Goal: Task Accomplishment & Management: Complete application form

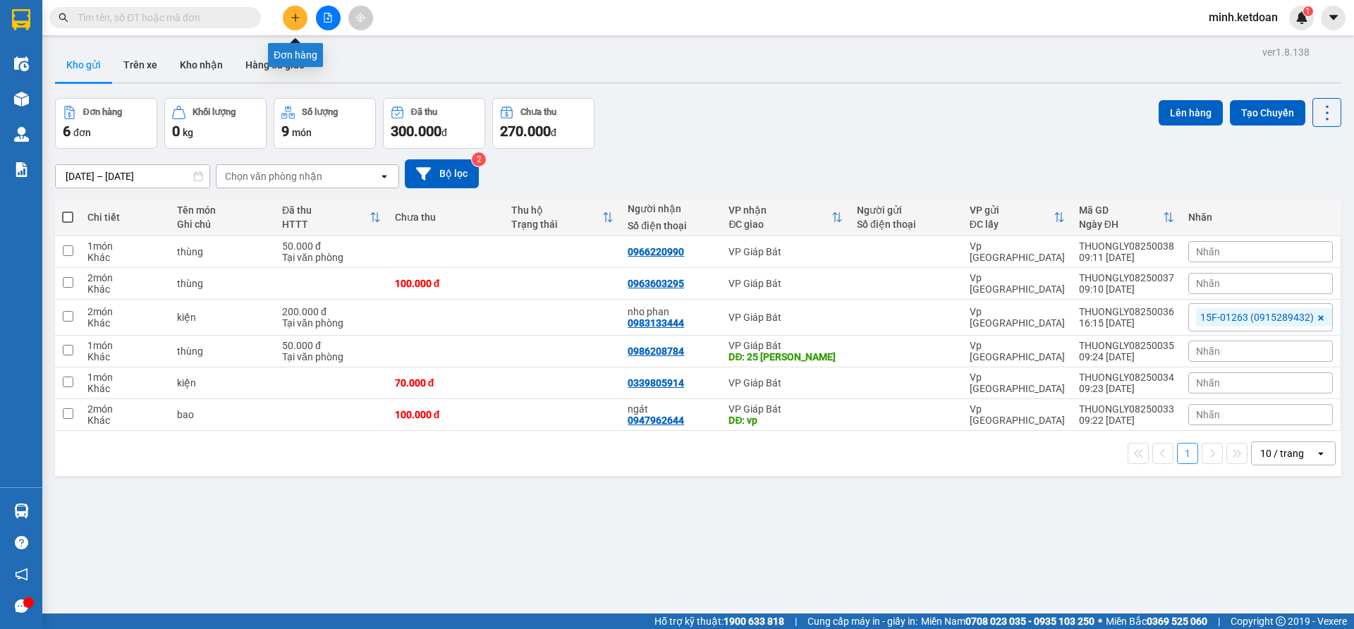
click at [303, 19] on button at bounding box center [295, 18] width 25 height 25
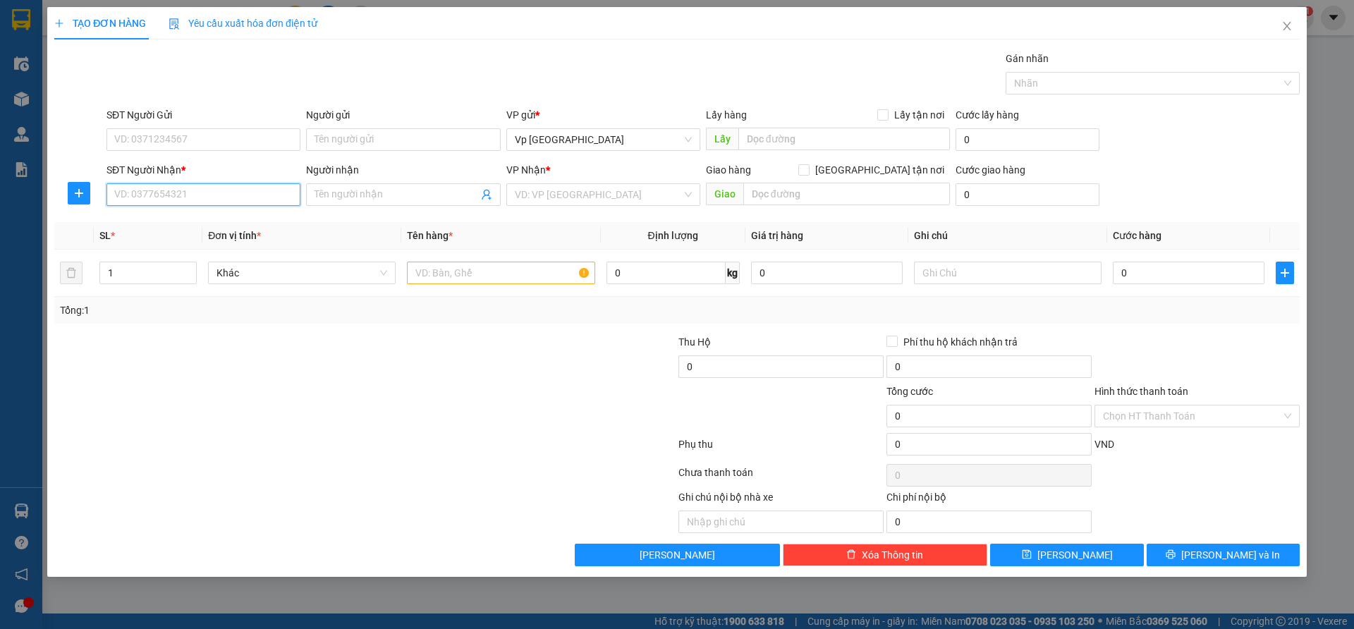
click at [216, 200] on input "SĐT Người Nhận *" at bounding box center [203, 194] width 194 height 23
click at [197, 219] on div "0906619998 - MAI" at bounding box center [203, 223] width 177 height 16
type input "0906619998"
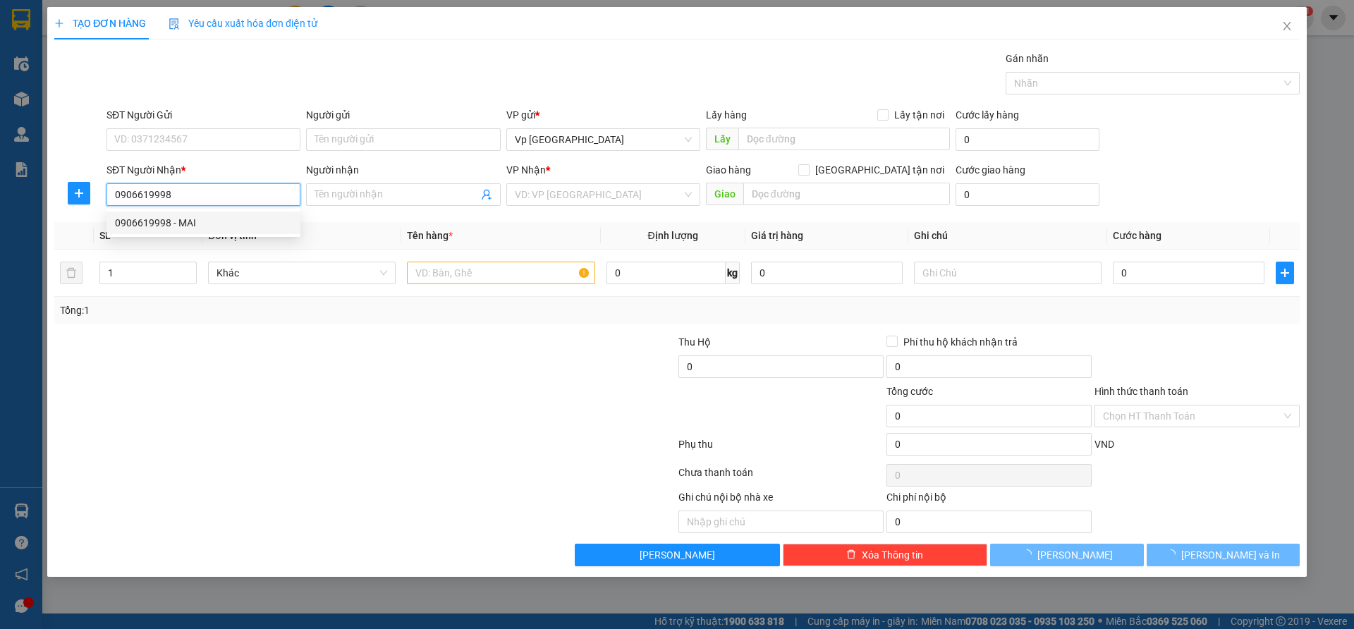
type input "MAI"
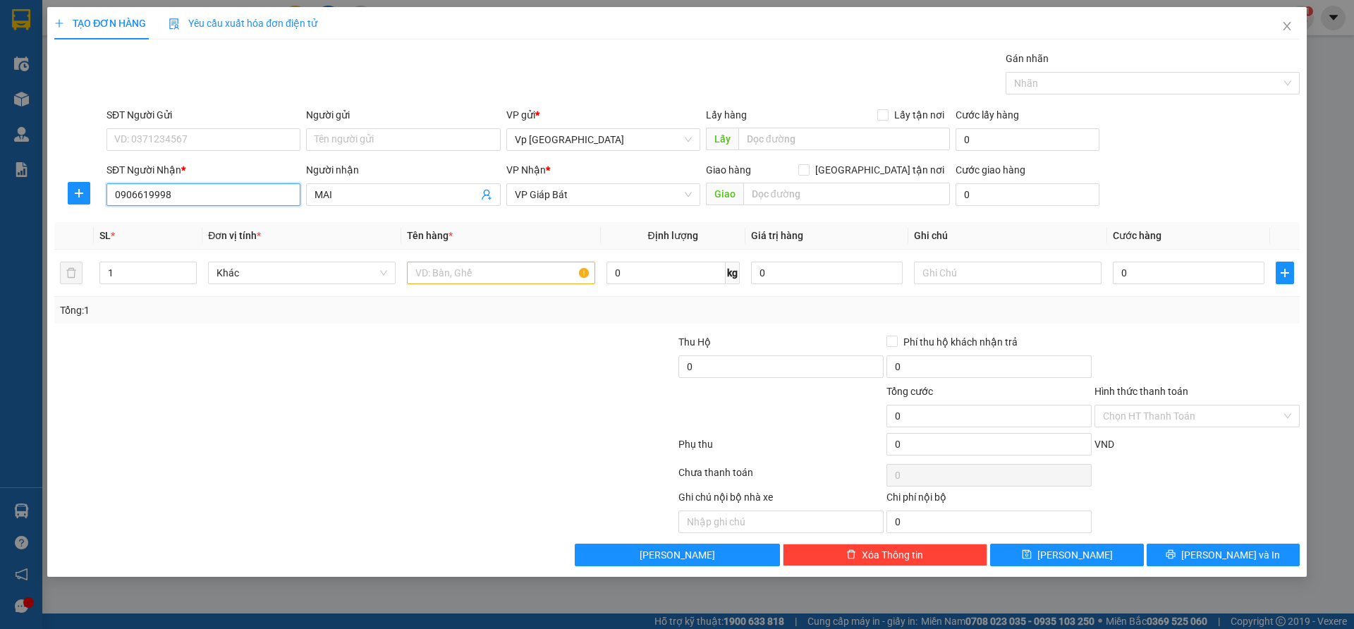
type input "0906619998"
click at [435, 446] on div at bounding box center [365, 447] width 624 height 28
click at [1148, 264] on input "0" at bounding box center [1189, 273] width 152 height 23
type input "7"
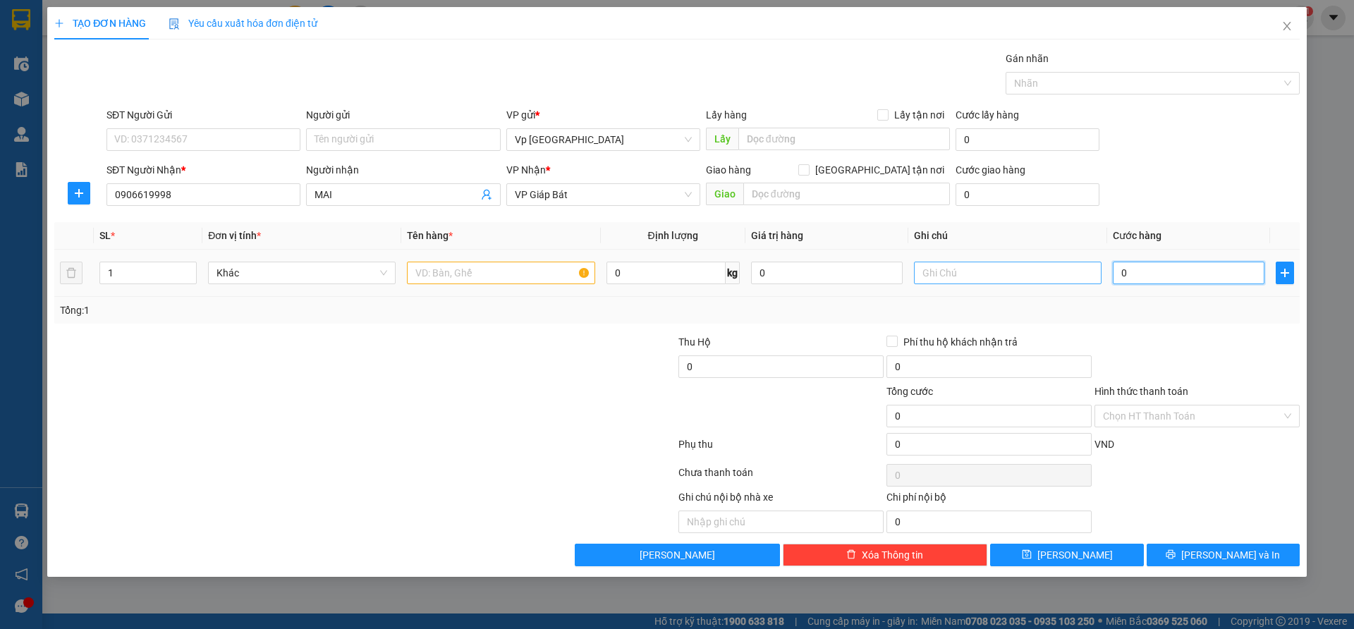
type input "7"
type input "70"
type input "700"
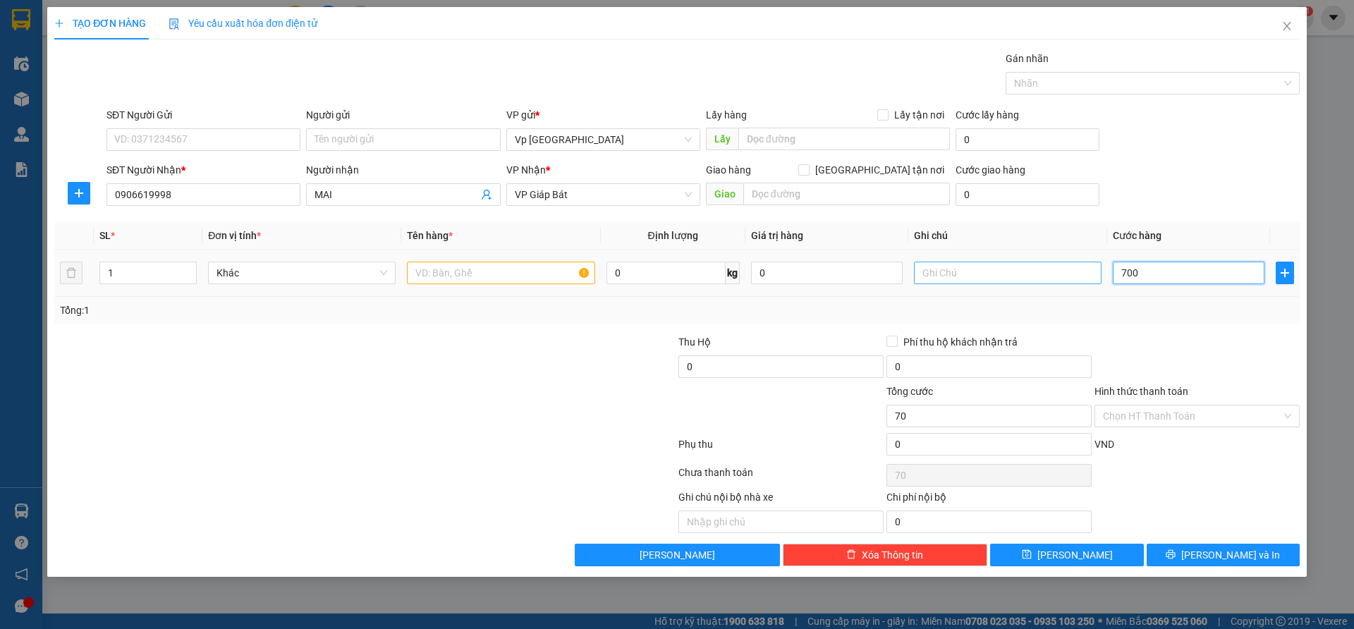
type input "700"
type input "7.000"
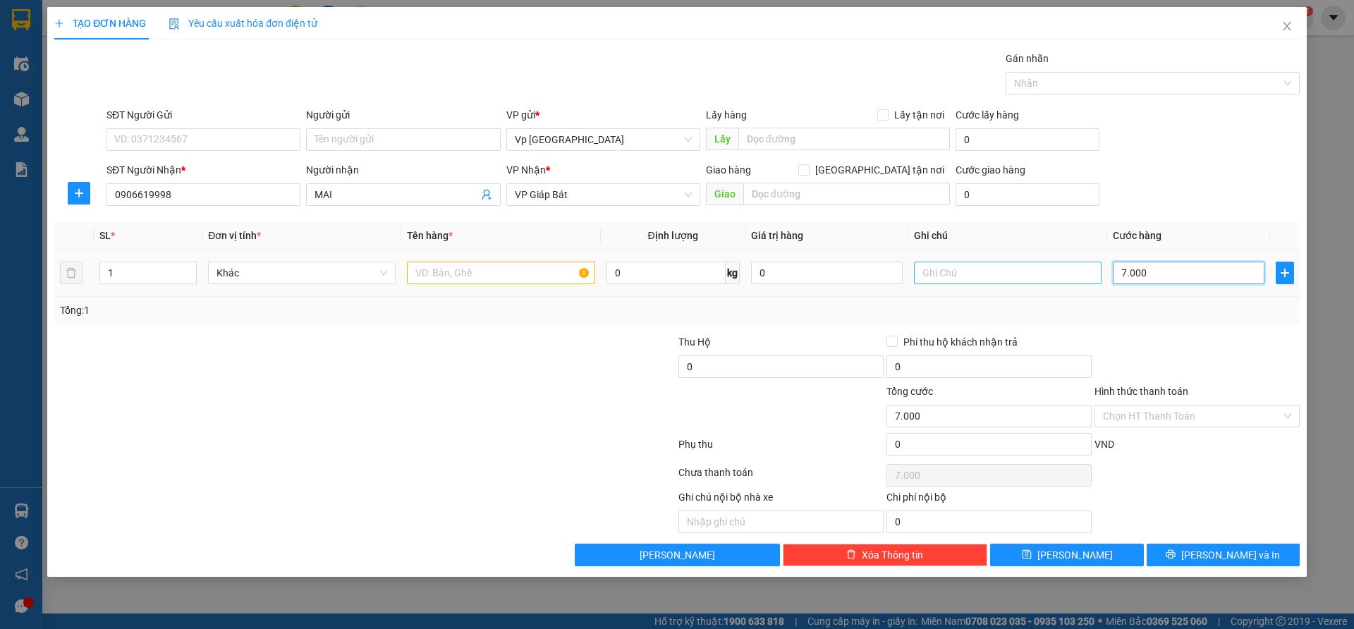
type input "70.000"
click at [448, 271] on input "text" at bounding box center [501, 273] width 188 height 23
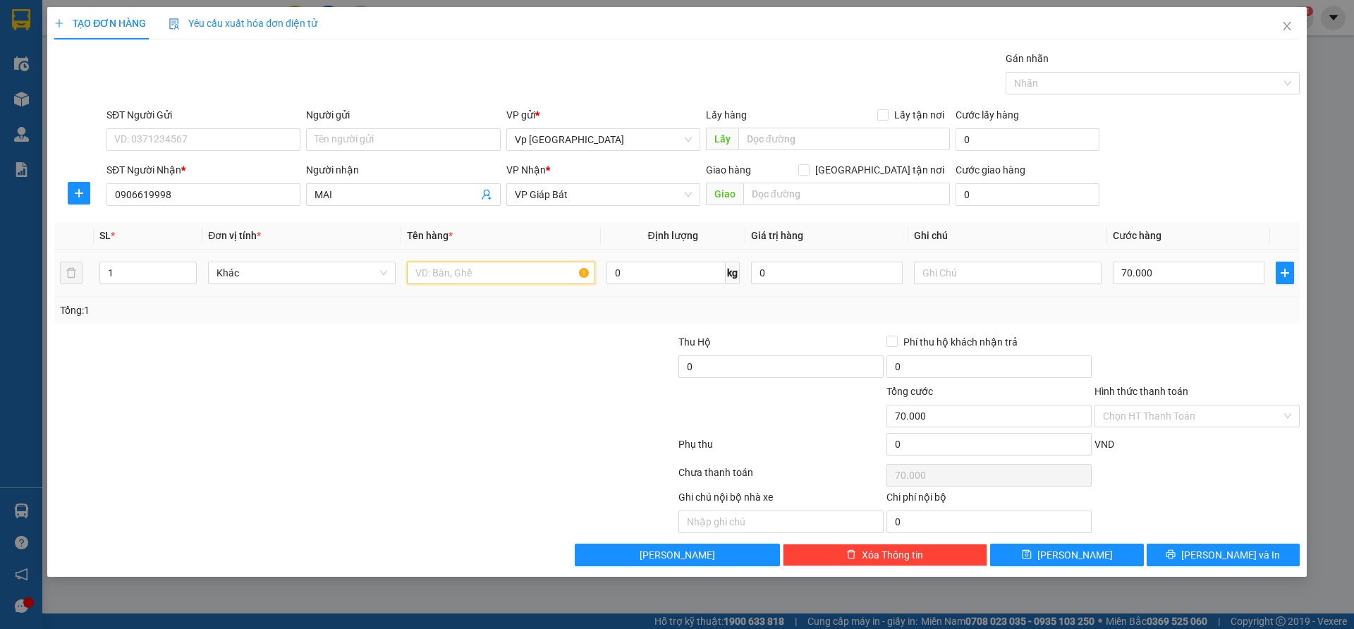
type input "x"
type input "thùng"
click at [587, 427] on div at bounding box center [573, 408] width 208 height 49
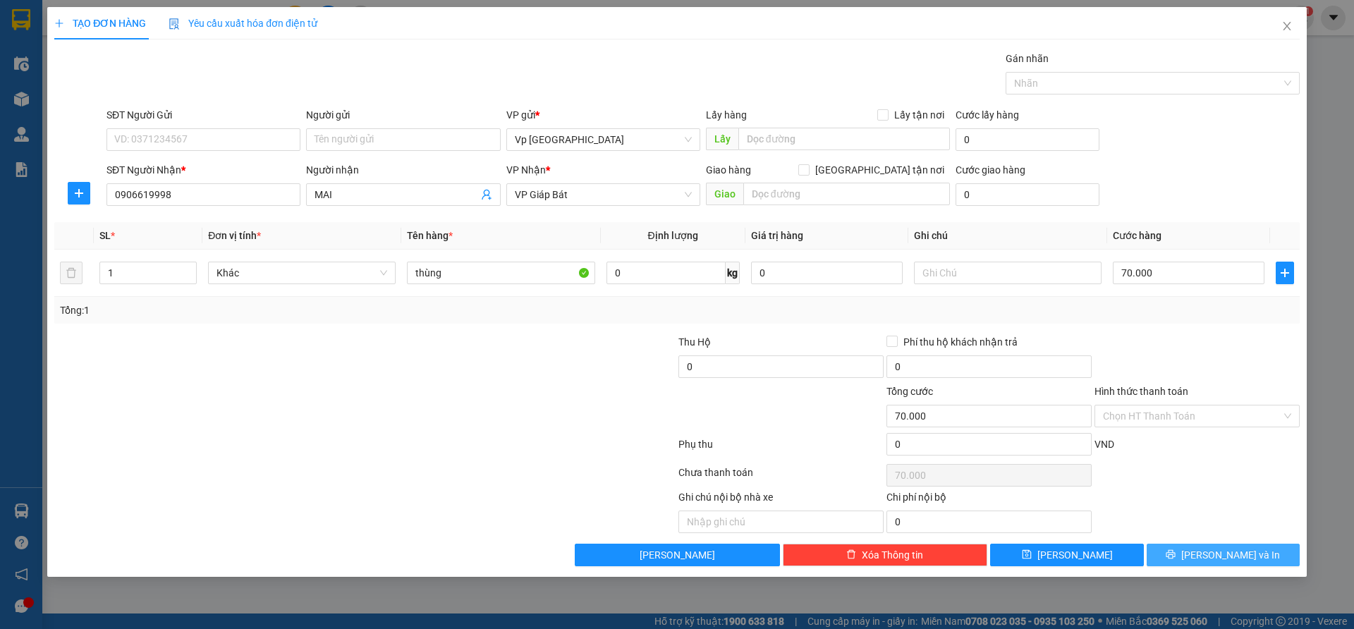
click at [1186, 557] on button "[PERSON_NAME] và In" at bounding box center [1222, 555] width 153 height 23
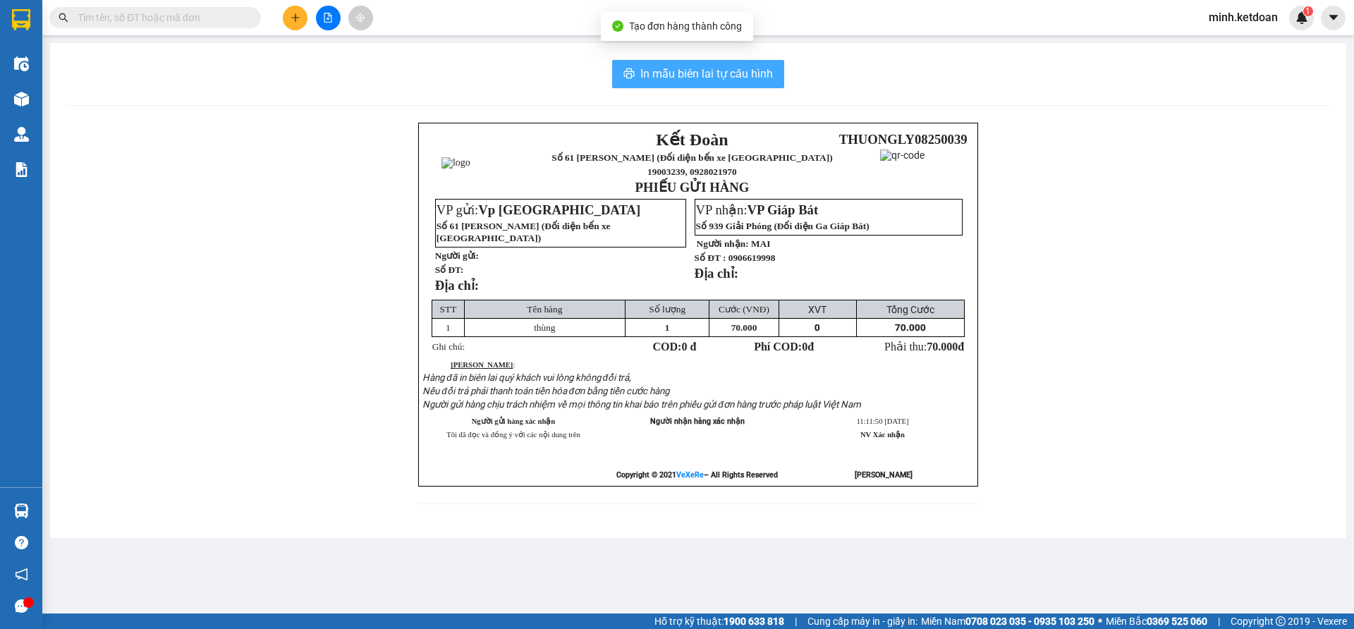
click at [747, 82] on span "In mẫu biên lai tự cấu hình" at bounding box center [706, 74] width 133 height 18
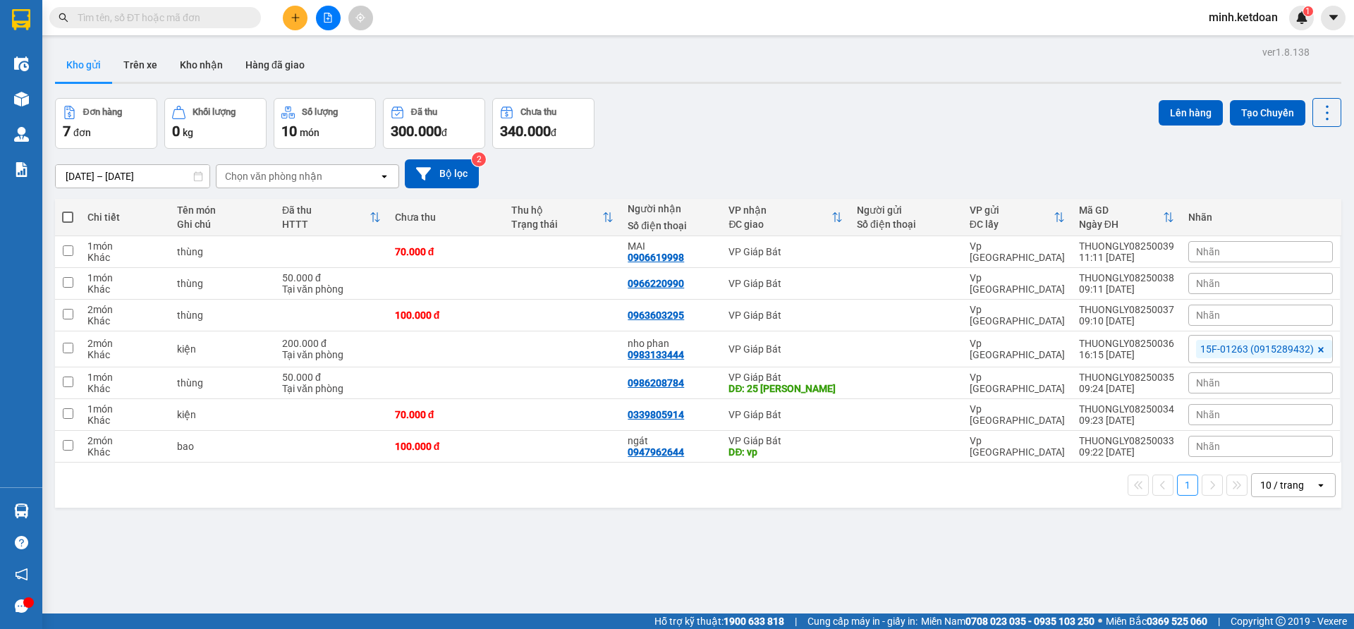
click at [770, 151] on div "[DATE] – [DATE] Press the down arrow key to interact with the calendar and sele…" at bounding box center [698, 174] width 1286 height 50
click at [283, 26] on div at bounding box center [328, 18] width 106 height 25
click at [288, 23] on button at bounding box center [295, 18] width 25 height 25
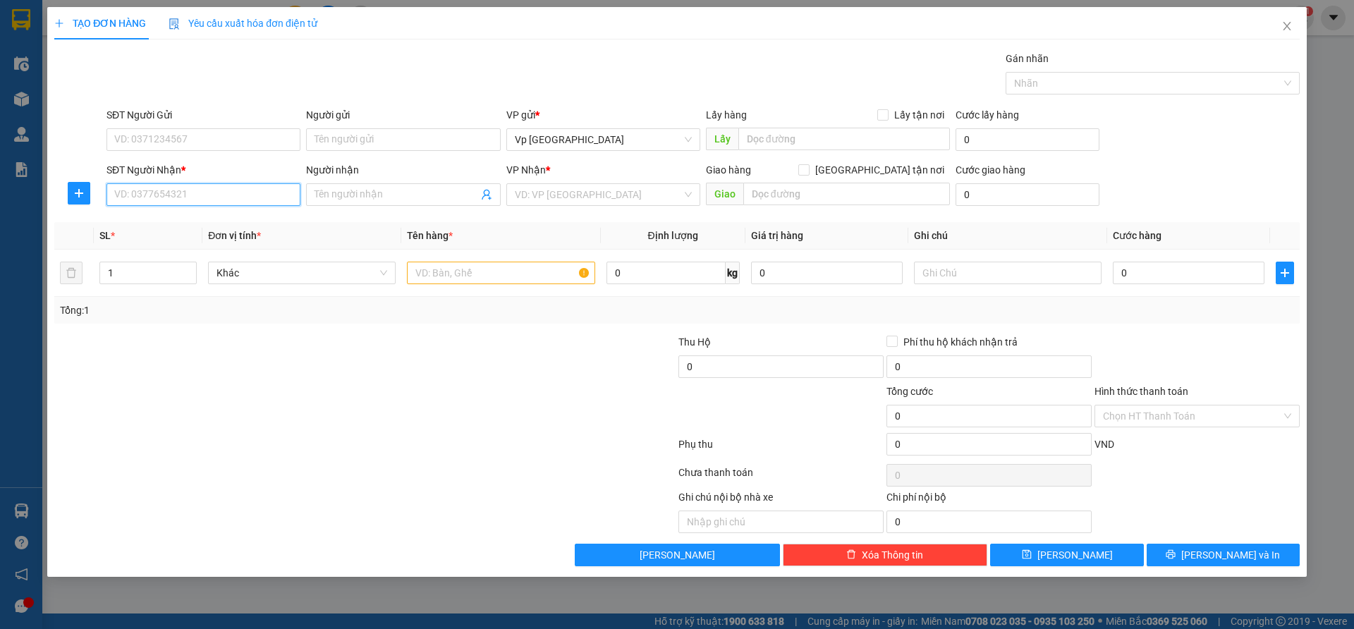
click at [230, 199] on input "SĐT Người Nhận *" at bounding box center [203, 194] width 194 height 23
type input "0398982198"
drag, startPoint x: 172, startPoint y: 235, endPoint x: 180, endPoint y: 227, distance: 12.0
click at [173, 234] on div "0398982198 0398982198" at bounding box center [203, 223] width 194 height 28
click at [183, 222] on th "SL *" at bounding box center [148, 235] width 109 height 27
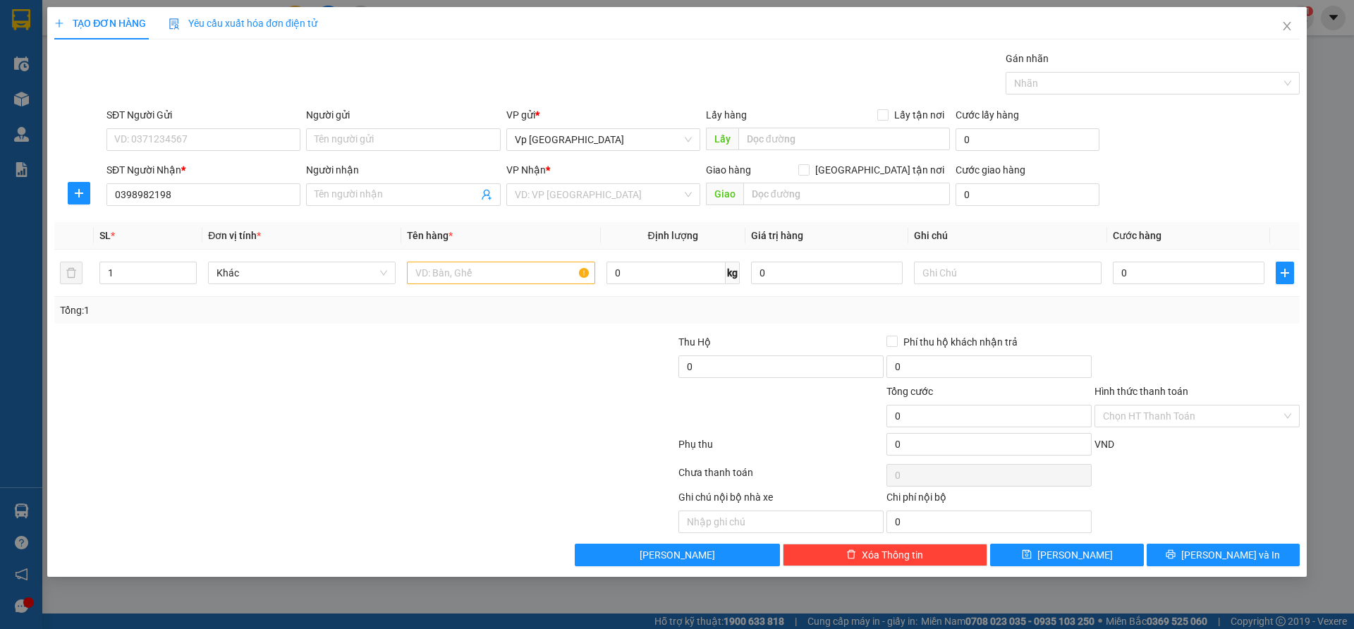
click at [293, 378] on div at bounding box center [261, 358] width 416 height 49
click at [572, 199] on input "search" at bounding box center [598, 194] width 167 height 21
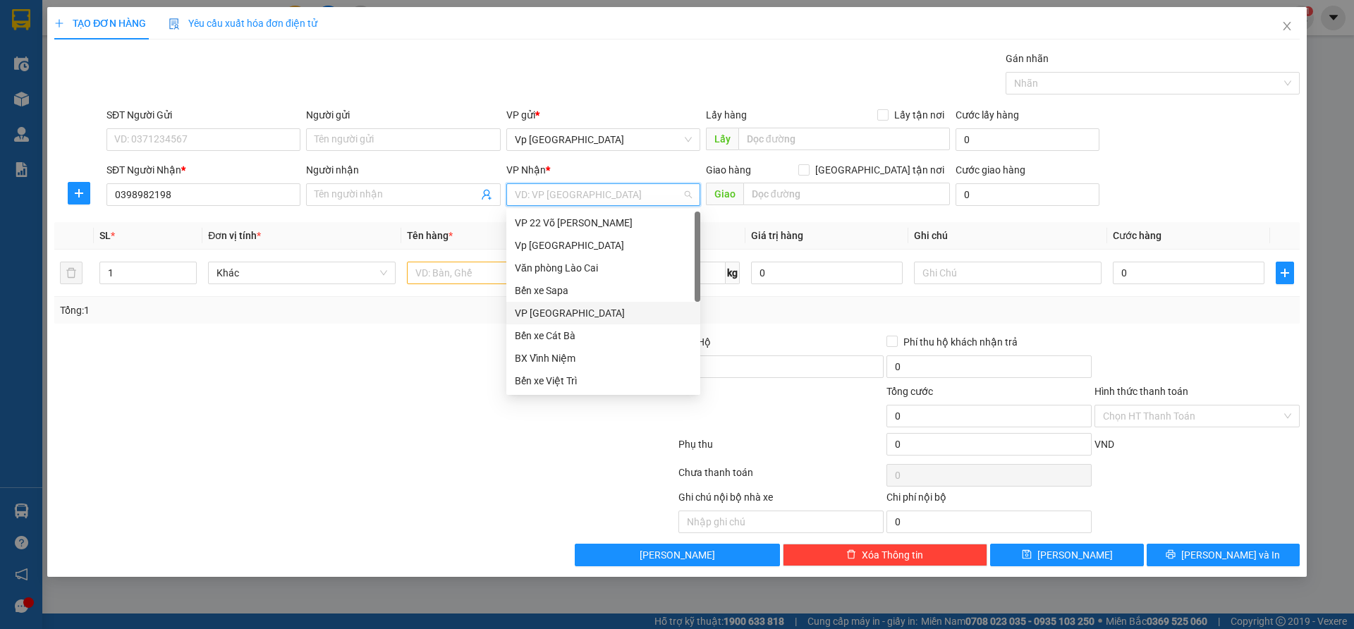
scroll to position [135, 0]
click at [586, 331] on div "VP Giáp Bát" at bounding box center [603, 336] width 177 height 16
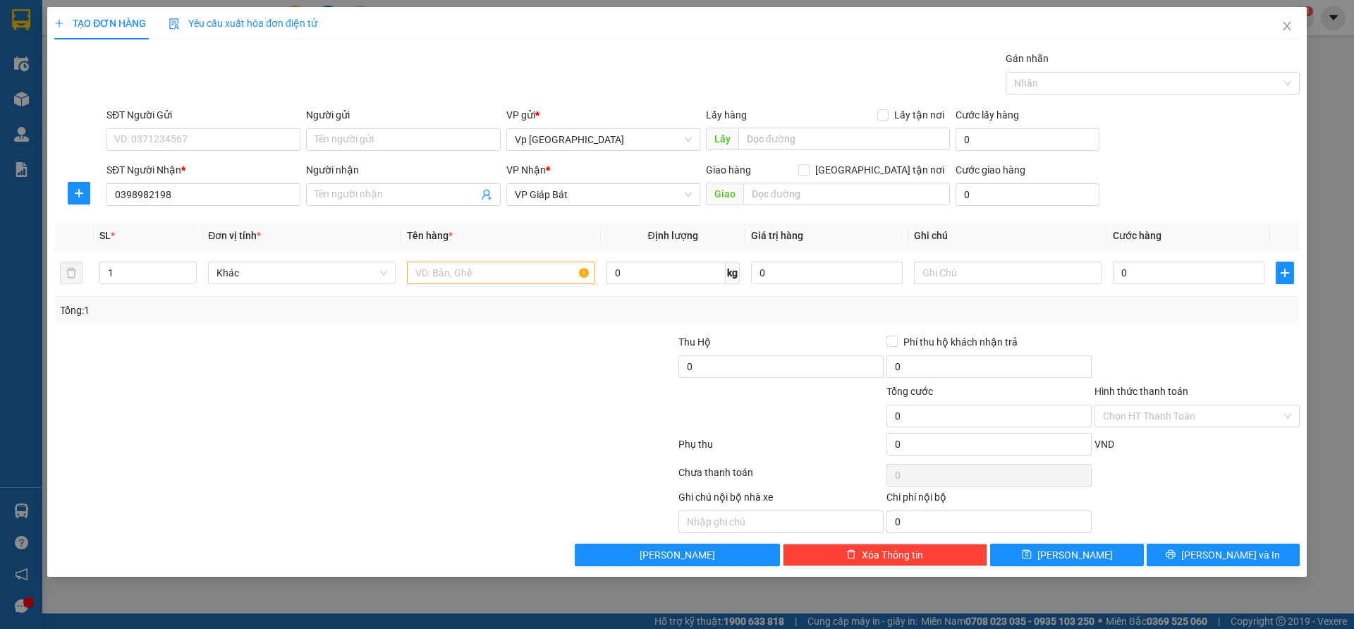
click at [460, 340] on div at bounding box center [261, 358] width 416 height 49
click at [1179, 277] on input "0" at bounding box center [1189, 273] width 152 height 23
type input "1"
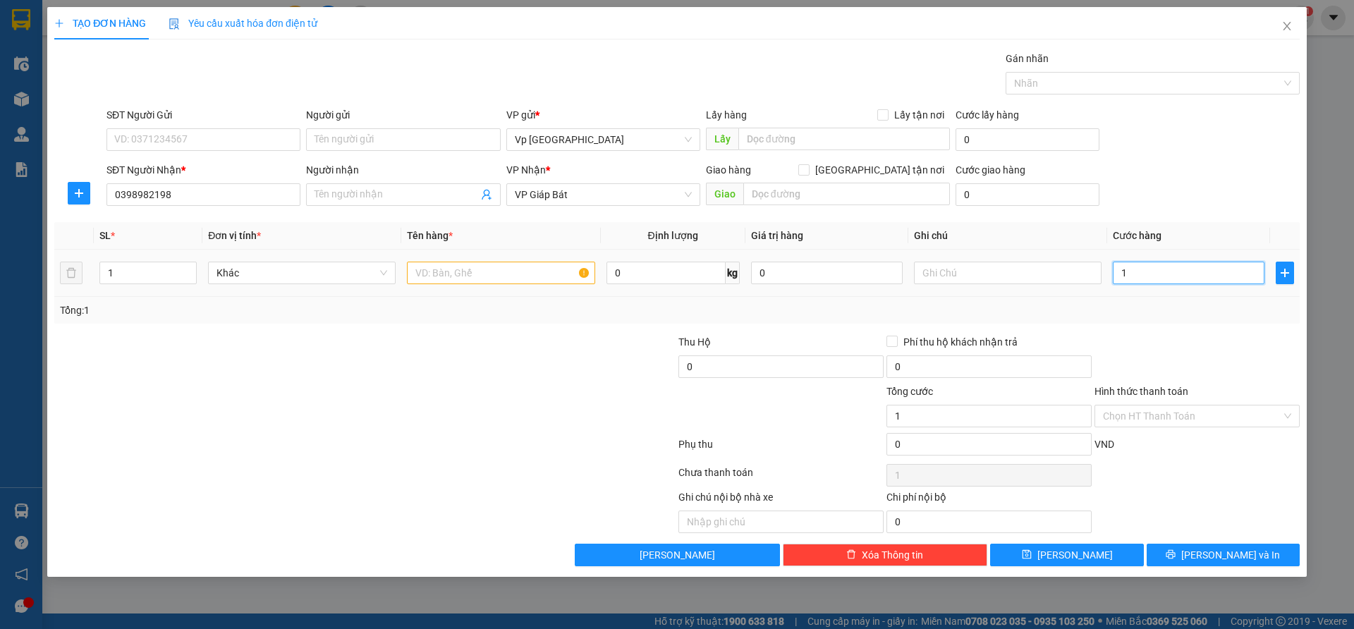
type input "14"
type input "140"
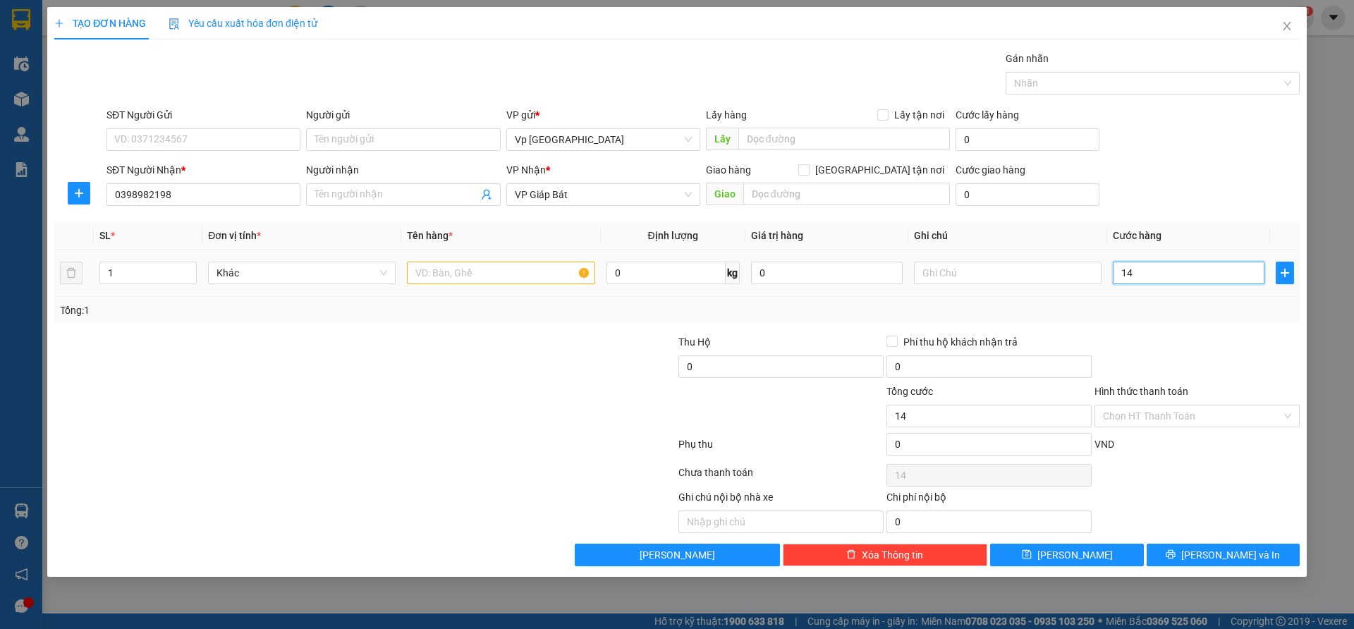
type input "140"
type input "1.400"
type input "14.000"
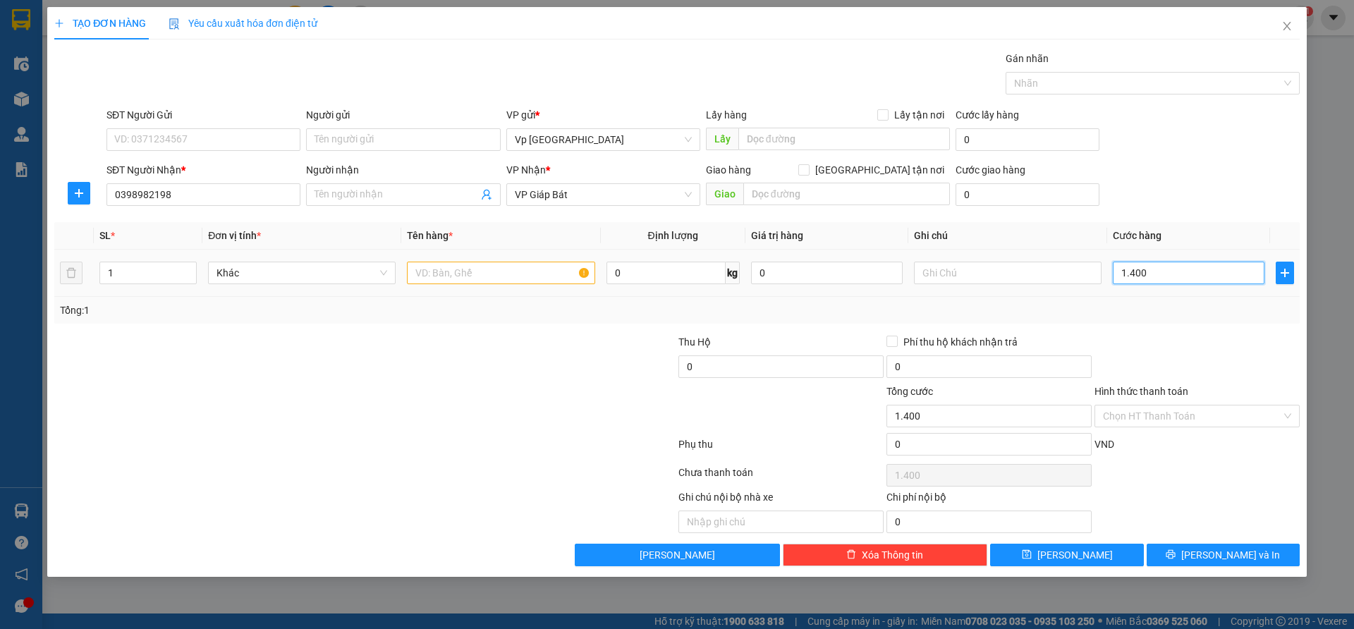
type input "14.000"
type input "140.000"
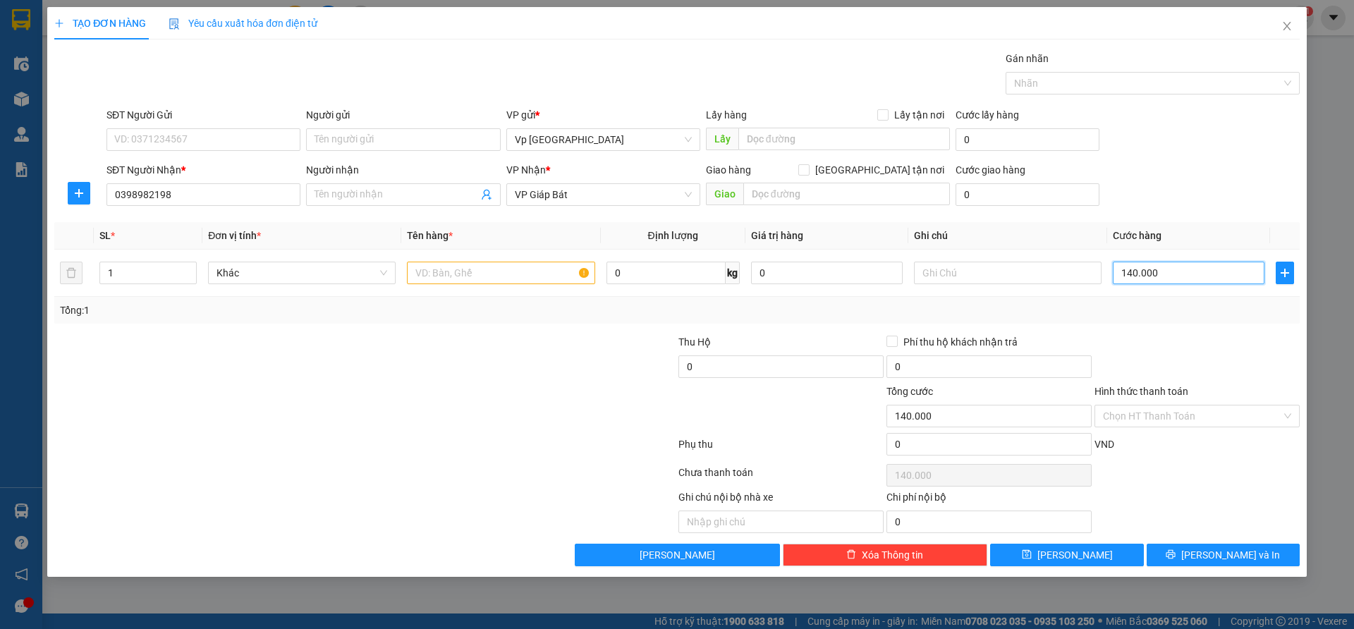
type input "140.000"
drag, startPoint x: 521, startPoint y: 478, endPoint x: 551, endPoint y: 475, distance: 30.4
click at [532, 476] on div at bounding box center [365, 475] width 624 height 28
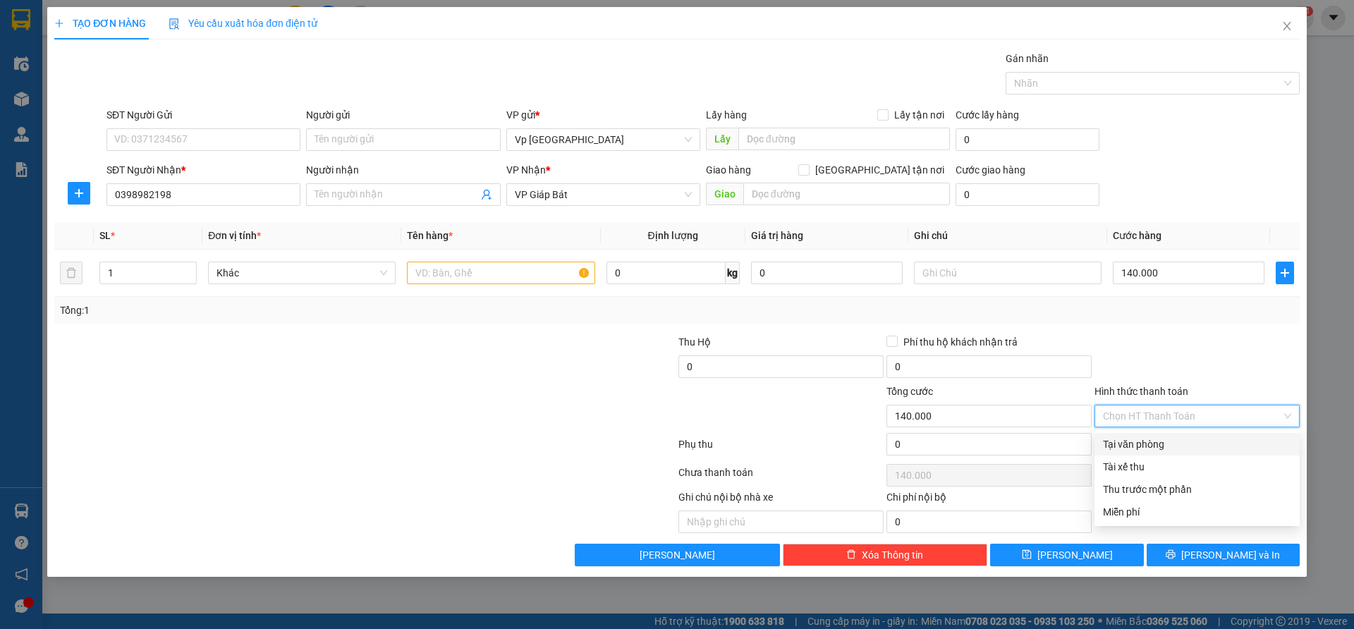
click at [1141, 415] on input "Hình thức thanh toán" at bounding box center [1192, 415] width 178 height 21
click at [1133, 444] on div "Tại văn phòng" at bounding box center [1197, 444] width 188 height 16
type input "0"
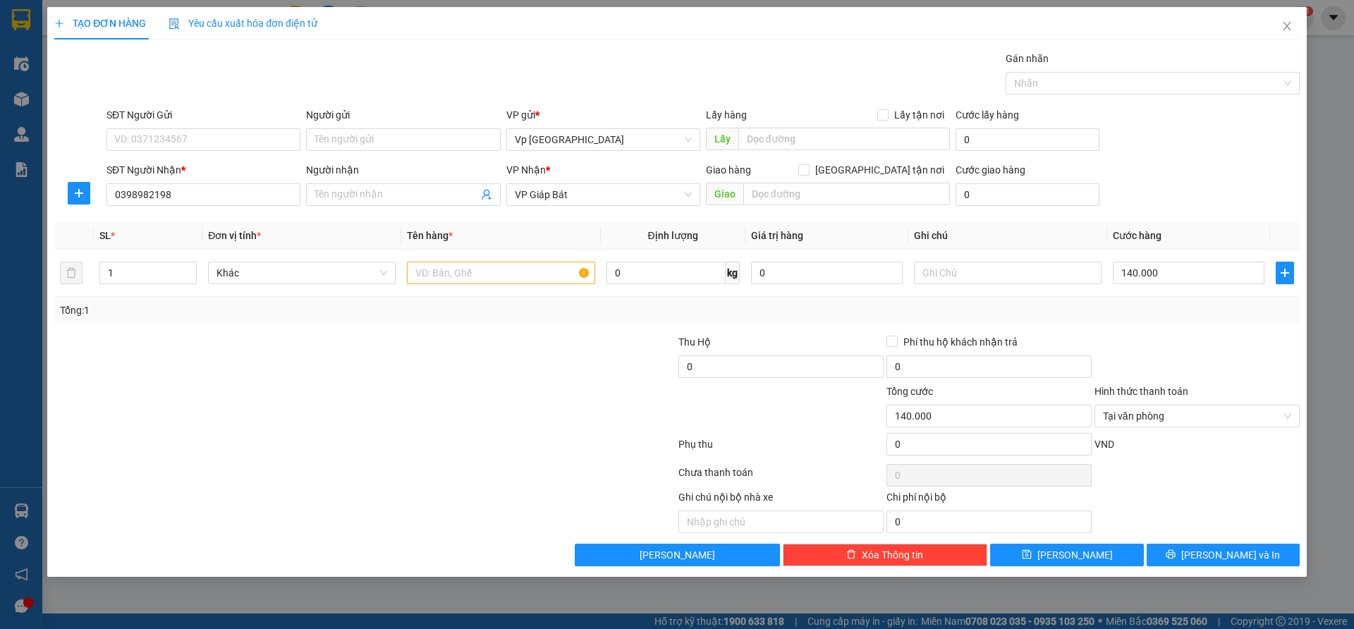
drag, startPoint x: 582, startPoint y: 425, endPoint x: 564, endPoint y: 341, distance: 85.9
click at [580, 422] on div at bounding box center [573, 408] width 208 height 49
click at [511, 276] on input "text" at bounding box center [501, 273] width 188 height 23
type input "xốp"
click at [1213, 548] on span "[PERSON_NAME] và In" at bounding box center [1230, 555] width 99 height 16
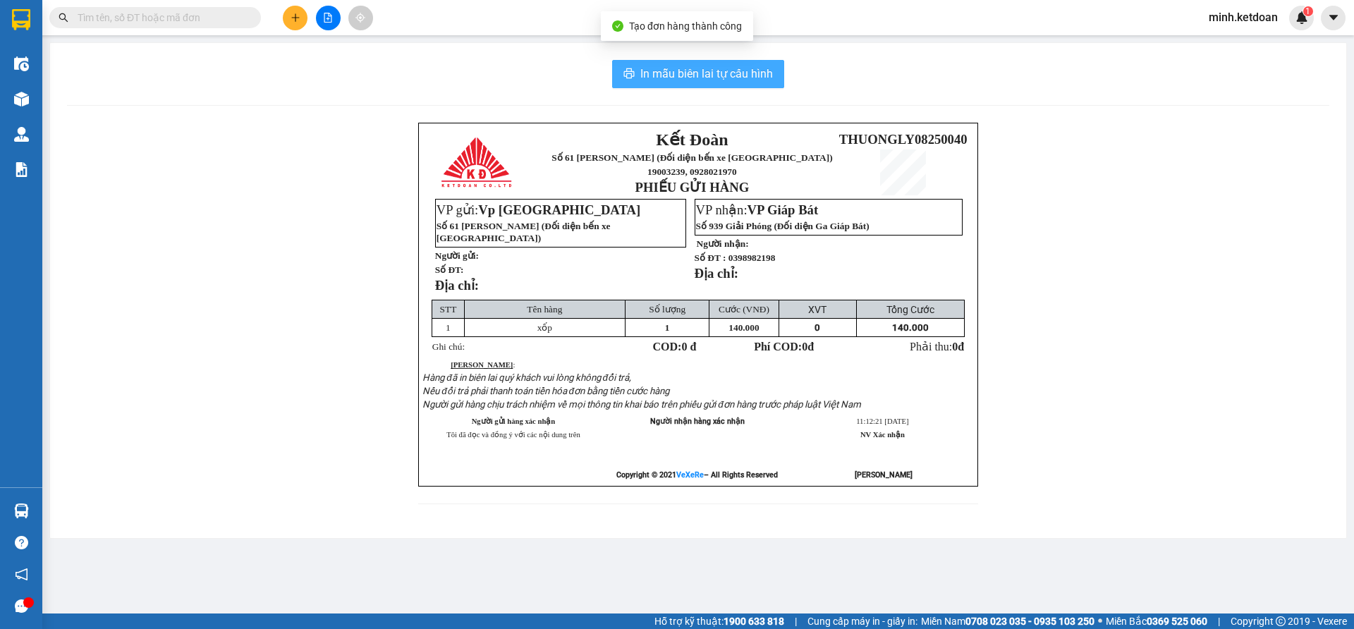
click at [732, 77] on span "In mẫu biên lai tự cấu hình" at bounding box center [706, 74] width 133 height 18
